Goal: Task Accomplishment & Management: Complete application form

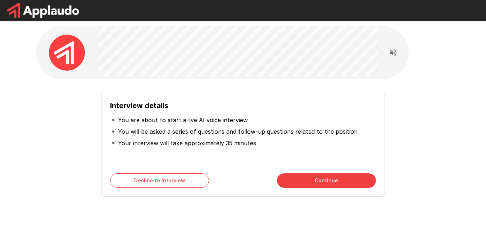
click at [423, 82] on div "Interview details You are about to start a live AI voice interview You will be …" at bounding box center [243, 139] width 415 height 120
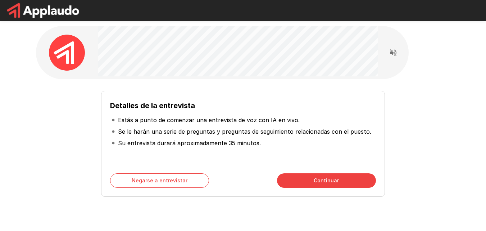
click at [321, 177] on font "Continuar" at bounding box center [326, 180] width 25 height 6
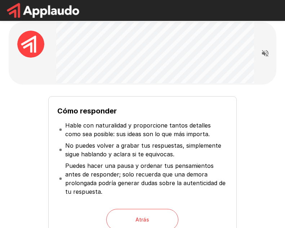
scroll to position [5, 0]
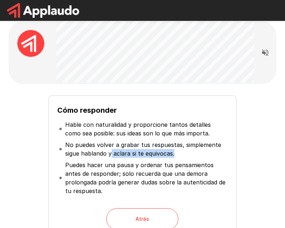
drag, startPoint x: 284, startPoint y: 133, endPoint x: 283, endPoint y: 141, distance: 7.7
click at [283, 141] on div "Cómo responder Hable con naturalidad y proporcione tantos detalles como sea pos…" at bounding box center [142, 160] width 285 height 331
click at [278, 130] on div "Cómo responder Hable con naturalidad y proporcione tantos detalles como sea pos…" at bounding box center [142, 160] width 285 height 331
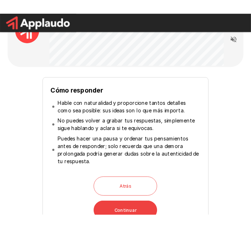
scroll to position [21, 0]
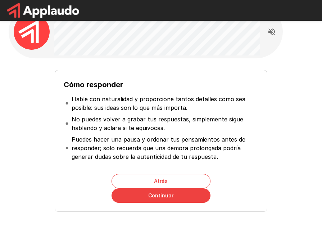
click at [209, 58] on div at bounding box center [157, 31] width 206 height 53
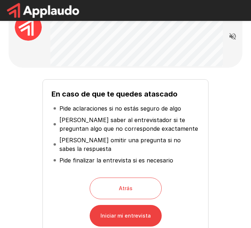
click at [153, 206] on button "Iniciar mi entrevista" at bounding box center [126, 216] width 72 height 22
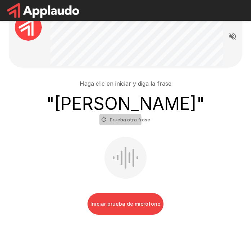
click at [106, 117] on icon "button" at bounding box center [104, 119] width 4 height 4
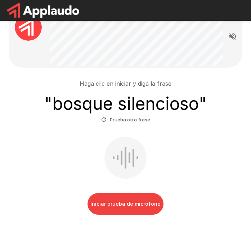
scroll to position [22, 0]
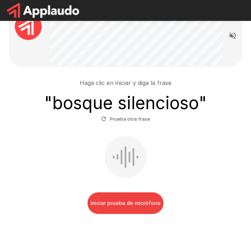
click at [133, 197] on button "Iniciar prueba de micrófono" at bounding box center [125, 203] width 76 height 22
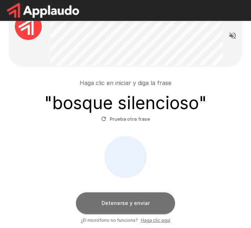
click at [143, 192] on button "Detenerse y enviar" at bounding box center [125, 203] width 99 height 22
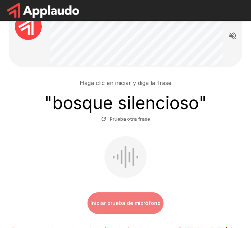
click at [134, 200] on font "Iniciar prueba de micrófono" at bounding box center [125, 203] width 70 height 6
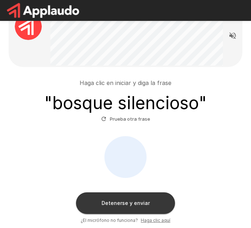
click at [136, 200] on font "Detenerse y enviar" at bounding box center [126, 203] width 48 height 6
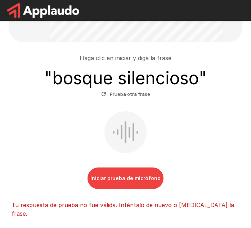
scroll to position [32, 0]
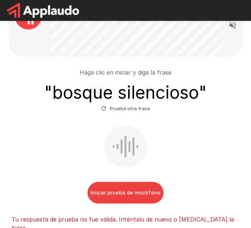
click at [116, 189] on font "Iniciar prueba de micrófono" at bounding box center [125, 192] width 70 height 6
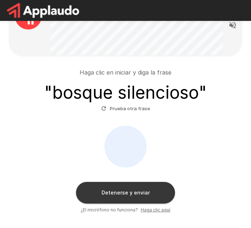
click at [143, 182] on button "Detenerse y enviar" at bounding box center [125, 193] width 99 height 22
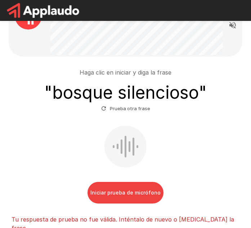
click at [135, 188] on font "Iniciar prueba de micrófono" at bounding box center [125, 192] width 70 height 9
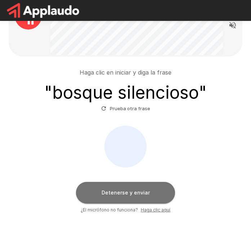
click at [135, 187] on button "Detenerse y enviar" at bounding box center [125, 193] width 99 height 22
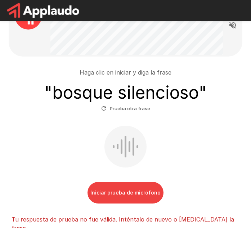
click at [107, 105] on icon "button" at bounding box center [103, 108] width 6 height 6
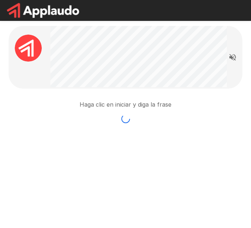
scroll to position [0, 0]
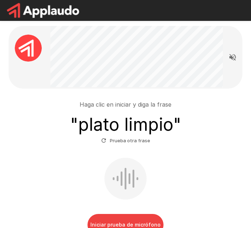
click at [130, 221] on font "Iniciar prueba de micrófono" at bounding box center [125, 224] width 70 height 6
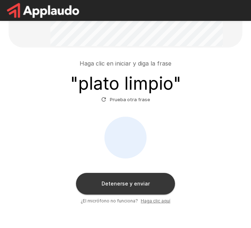
scroll to position [42, 0]
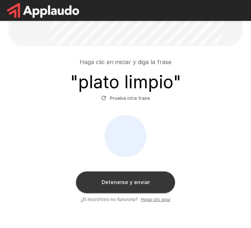
click at [134, 171] on button "Detenerse y enviar" at bounding box center [125, 182] width 99 height 22
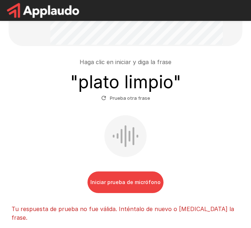
click at [139, 171] on button "Iniciar prueba de micrófono" at bounding box center [125, 182] width 76 height 22
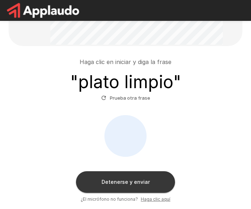
click at [145, 171] on button "Detenerse y enviar" at bounding box center [125, 182] width 99 height 22
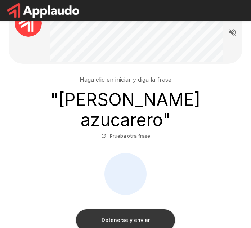
scroll to position [35, 0]
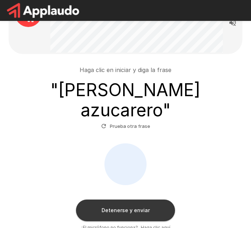
click at [135, 206] on font "Detenerse y enviar" at bounding box center [126, 210] width 48 height 9
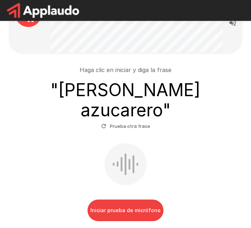
click at [139, 207] on font "Iniciar prueba de micrófono" at bounding box center [125, 210] width 70 height 6
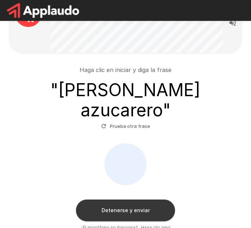
click at [156, 199] on button "Detenerse y enviar" at bounding box center [125, 210] width 99 height 22
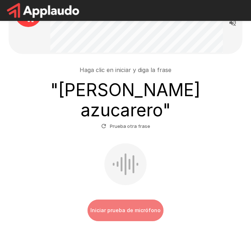
click at [137, 206] on font "Iniciar prueba de micrófono" at bounding box center [125, 210] width 70 height 9
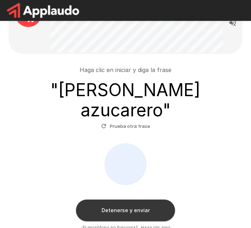
click at [148, 199] on button "Detenerse y enviar" at bounding box center [125, 210] width 99 height 22
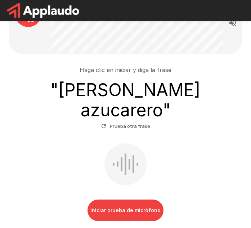
click at [107, 123] on icon "button" at bounding box center [103, 126] width 6 height 6
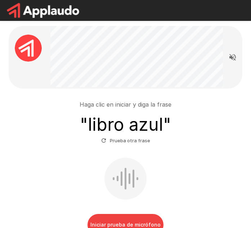
click at [135, 219] on button "Iniciar prueba de micrófono" at bounding box center [125, 225] width 76 height 22
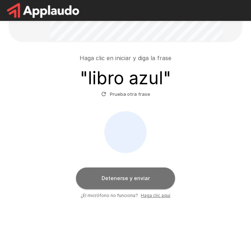
click at [131, 173] on font "Detenerse y enviar" at bounding box center [126, 177] width 48 height 9
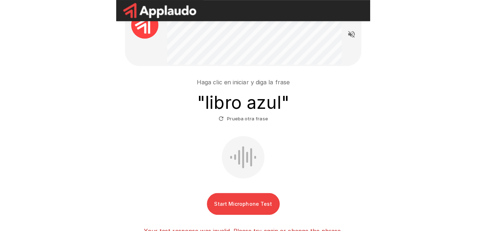
scroll to position [46, 0]
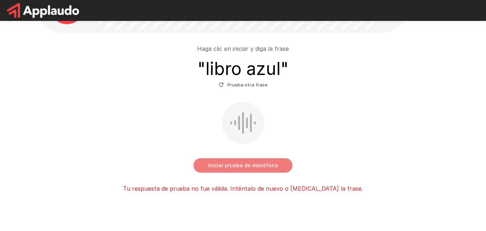
click at [236, 162] on font "Iniciar prueba de micrófono" at bounding box center [243, 165] width 70 height 6
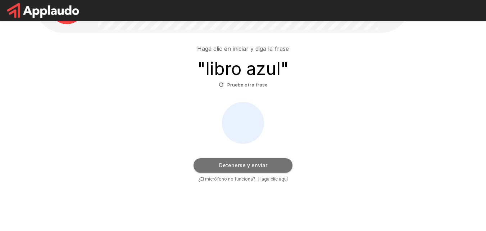
click at [256, 158] on button "Detenerse y enviar" at bounding box center [243, 165] width 99 height 14
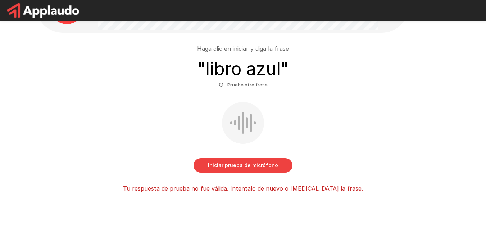
click at [250, 159] on button "Iniciar prueba de micrófono" at bounding box center [243, 165] width 99 height 14
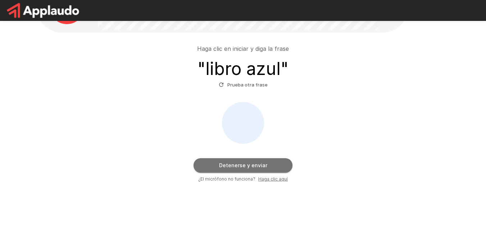
click at [253, 162] on font "Detenerse y enviar" at bounding box center [243, 165] width 48 height 6
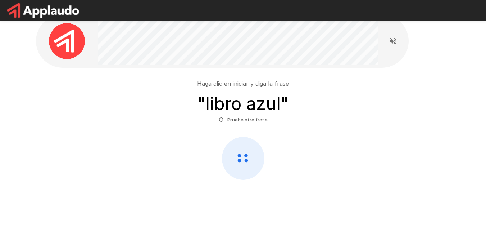
click at [91, 91] on div "Haga clic en iniciar y diga la frase " libro azul " Prueba otra frase" at bounding box center [243, 102] width 409 height 46
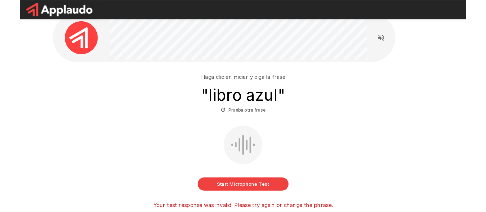
scroll to position [46, 0]
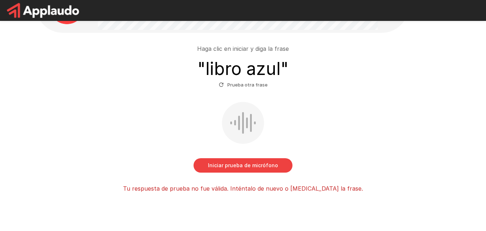
click at [254, 160] on button "Iniciar prueba de micrófono" at bounding box center [243, 165] width 99 height 14
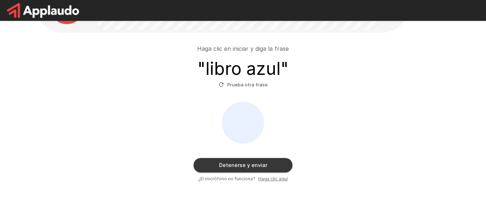
click at [238, 162] on font "Detenerse y enviar" at bounding box center [243, 165] width 48 height 6
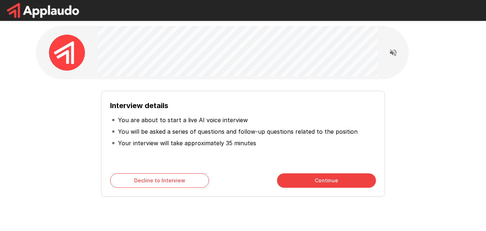
scroll to position [26, 0]
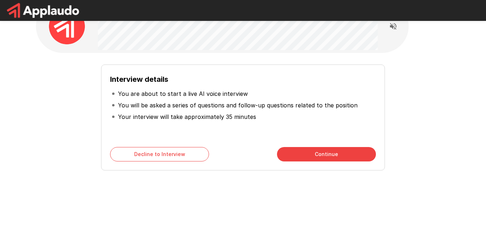
click at [346, 155] on button "Continue" at bounding box center [326, 154] width 99 height 14
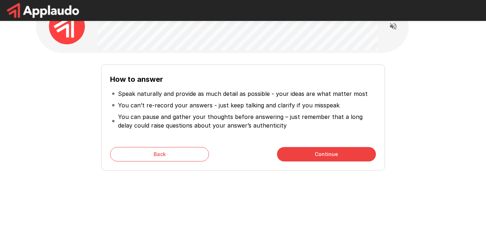
click at [345, 158] on button "Continue" at bounding box center [326, 154] width 99 height 14
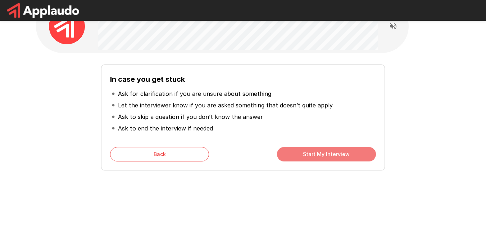
click at [345, 158] on button "Start My Interview" at bounding box center [326, 154] width 99 height 14
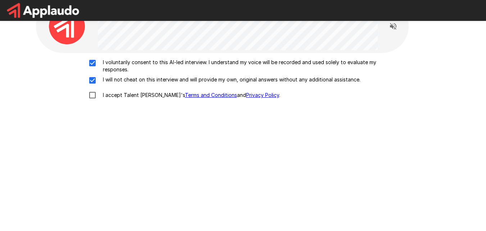
click at [92, 82] on div "I voluntarily consent to this AI-led interview. I understand my voice will be r…" at bounding box center [243, 81] width 409 height 44
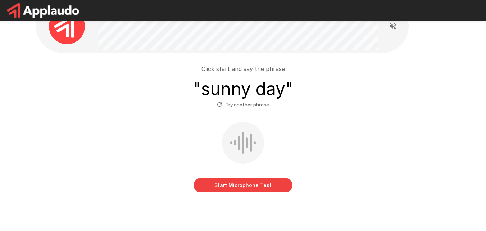
click at [258, 178] on button "Start Microphone Test" at bounding box center [243, 185] width 99 height 14
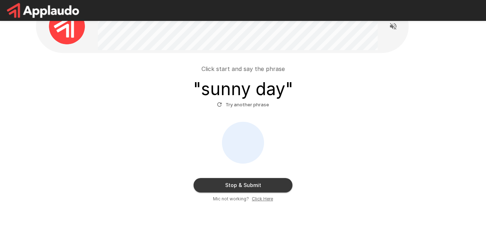
click at [262, 178] on button "Stop & Submit" at bounding box center [243, 185] width 99 height 14
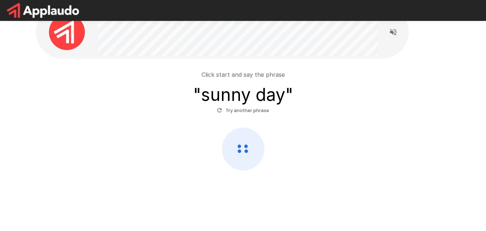
scroll to position [12, 0]
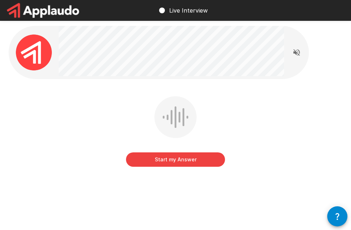
click at [58, 33] on div at bounding box center [159, 52] width 300 height 53
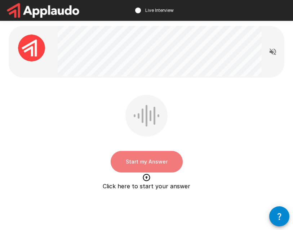
click at [144, 159] on button "Start my Answer" at bounding box center [147, 162] width 72 height 22
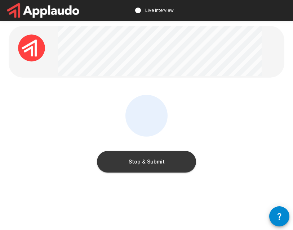
click at [166, 162] on button "Stop & Submit" at bounding box center [146, 162] width 99 height 22
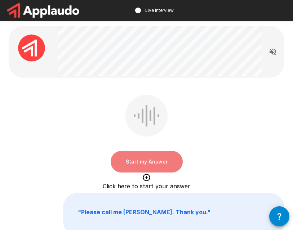
click at [156, 166] on button "Start my Answer" at bounding box center [147, 162] width 72 height 22
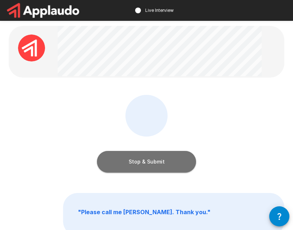
click at [154, 166] on button "Stop & Submit" at bounding box center [146, 162] width 99 height 22
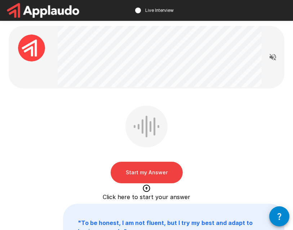
click at [151, 170] on button "Start my Answer" at bounding box center [147, 173] width 72 height 22
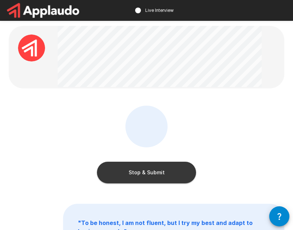
click at [165, 166] on button "Stop & Submit" at bounding box center [146, 173] width 99 height 22
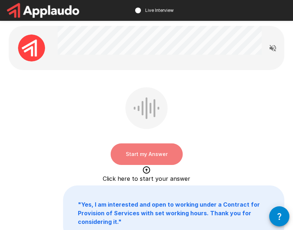
click at [153, 157] on button "Start my Answer" at bounding box center [147, 155] width 72 height 22
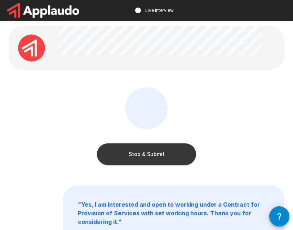
click at [169, 154] on button "Stop & Submit" at bounding box center [146, 155] width 99 height 22
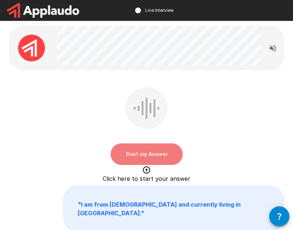
click at [153, 152] on button "Start my Answer" at bounding box center [147, 155] width 72 height 22
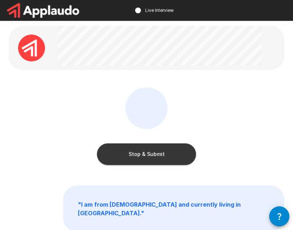
click at [160, 154] on button "Stop & Submit" at bounding box center [146, 155] width 99 height 22
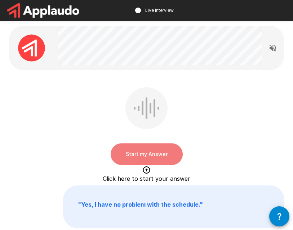
click at [149, 157] on button "Start my Answer" at bounding box center [147, 155] width 72 height 22
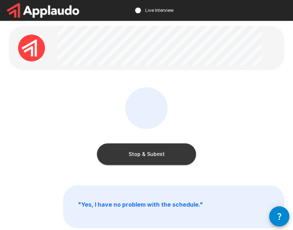
click at [158, 151] on button "Stop & Submit" at bounding box center [146, 155] width 99 height 22
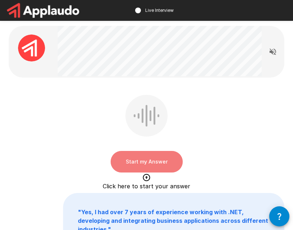
click at [164, 160] on button "Start my Answer" at bounding box center [147, 162] width 72 height 22
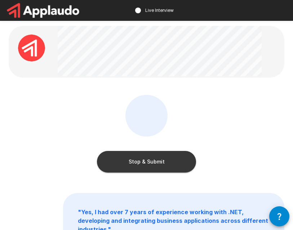
click at [145, 153] on button "Stop & Submit" at bounding box center [146, 162] width 99 height 22
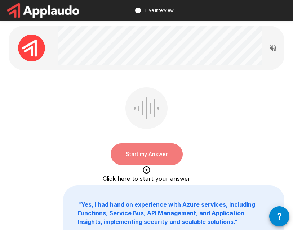
click at [151, 152] on button "Start my Answer" at bounding box center [147, 155] width 72 height 22
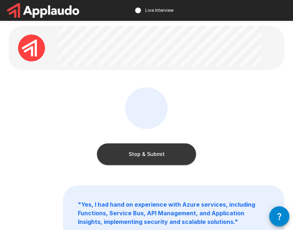
click at [166, 158] on button "Stop & Submit" at bounding box center [146, 155] width 99 height 22
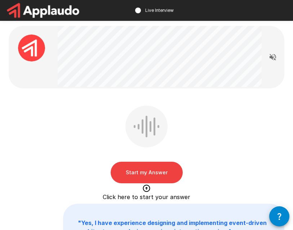
click at [153, 177] on button "Start my Answer" at bounding box center [147, 173] width 72 height 22
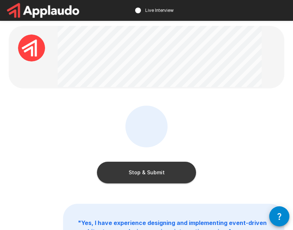
click at [145, 172] on button "Stop & Submit" at bounding box center [146, 173] width 99 height 22
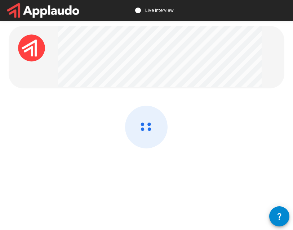
click at [145, 173] on div at bounding box center [146, 146] width 275 height 81
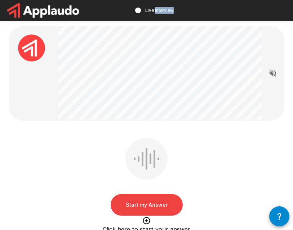
click at [146, 201] on button "Start my Answer" at bounding box center [147, 205] width 72 height 22
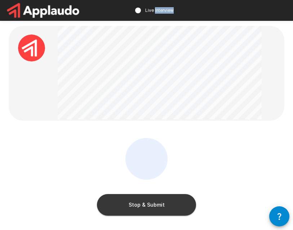
click at [154, 204] on button "Stop & Submit" at bounding box center [146, 205] width 99 height 22
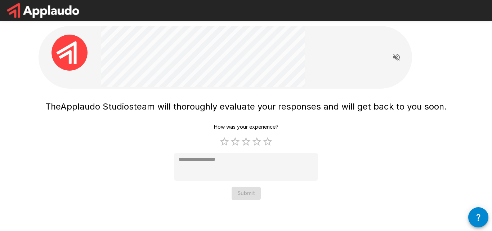
type textarea "*"
